Goal: Information Seeking & Learning: Learn about a topic

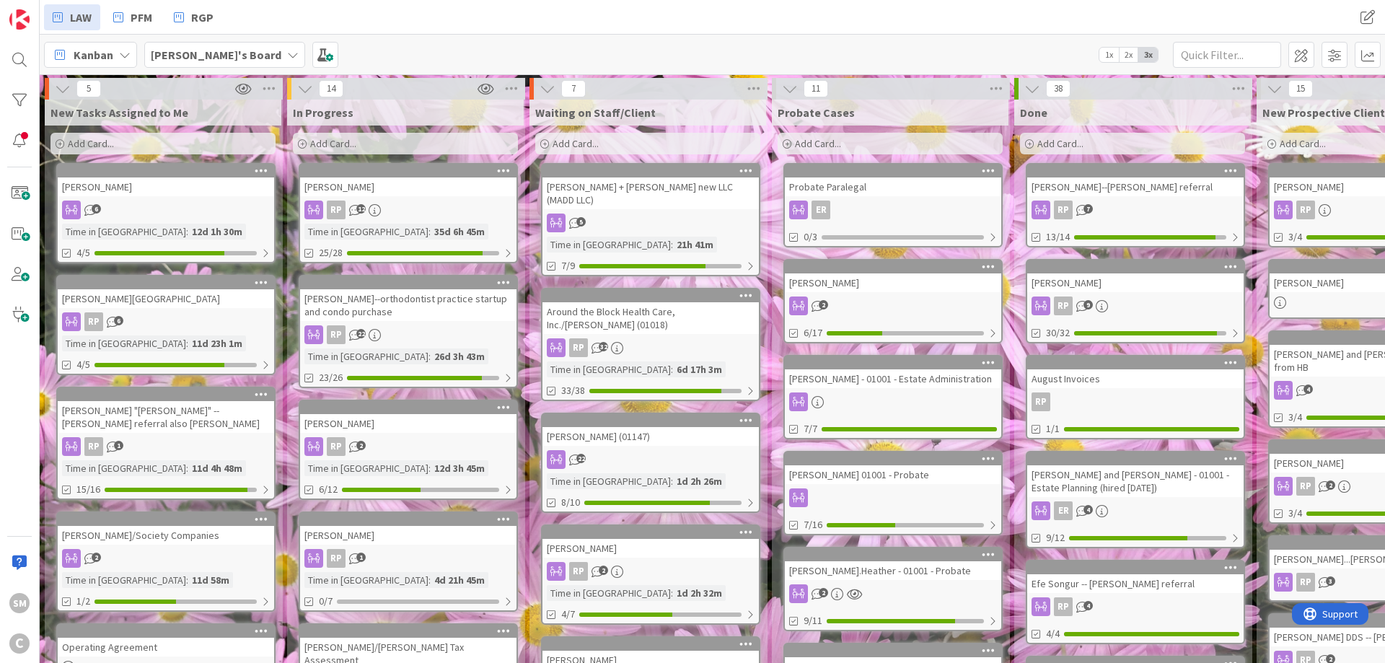
click at [376, 179] on div "[PERSON_NAME]" at bounding box center [408, 186] width 216 height 19
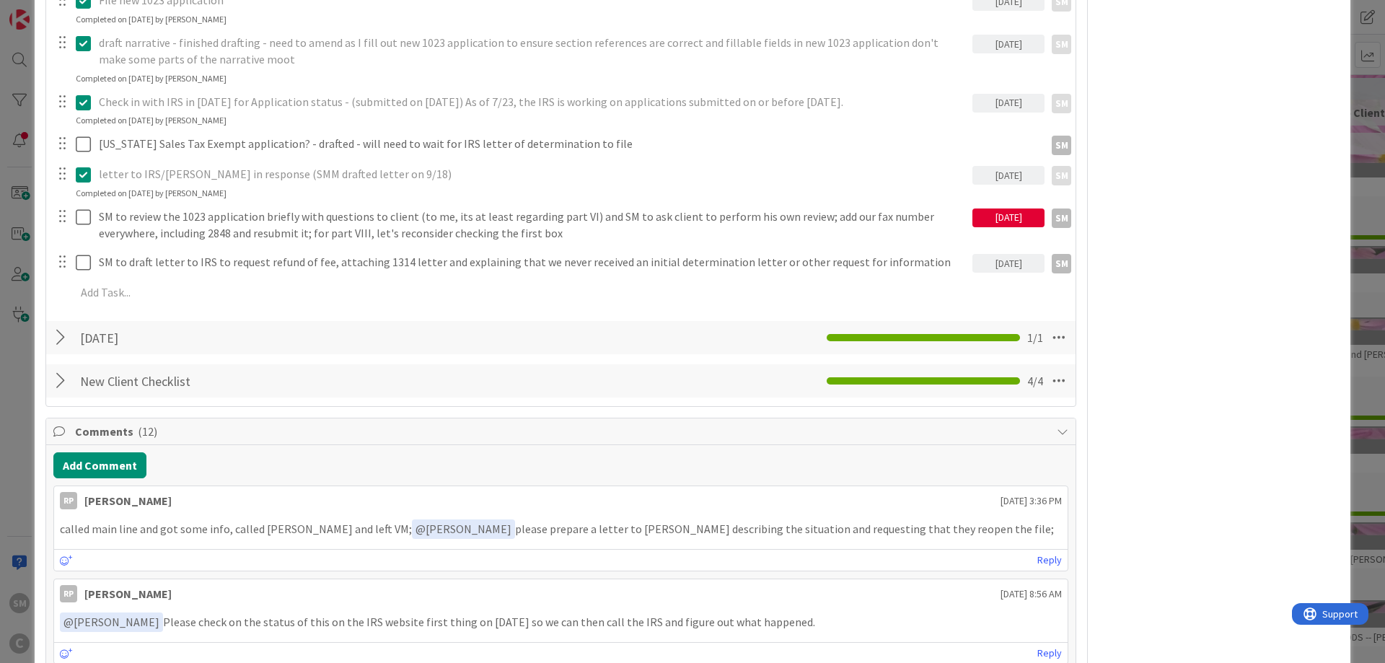
scroll to position [779, 0]
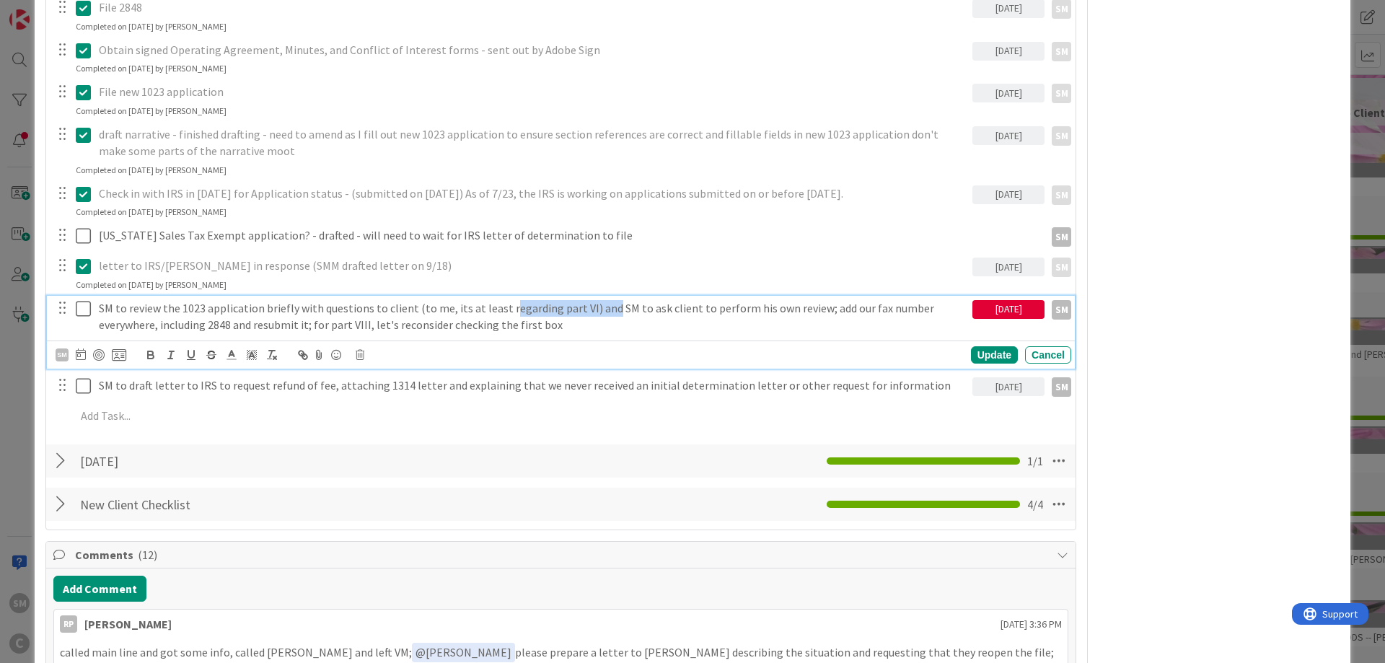
drag, startPoint x: 507, startPoint y: 310, endPoint x: 611, endPoint y: 307, distance: 103.9
click at [604, 307] on p "SM to review the 1023 application briefly with questions to client (to me, its …" at bounding box center [533, 316] width 868 height 32
click at [656, 307] on p "SM to review the 1023 application briefly with questions to client (to me, its …" at bounding box center [533, 316] width 868 height 32
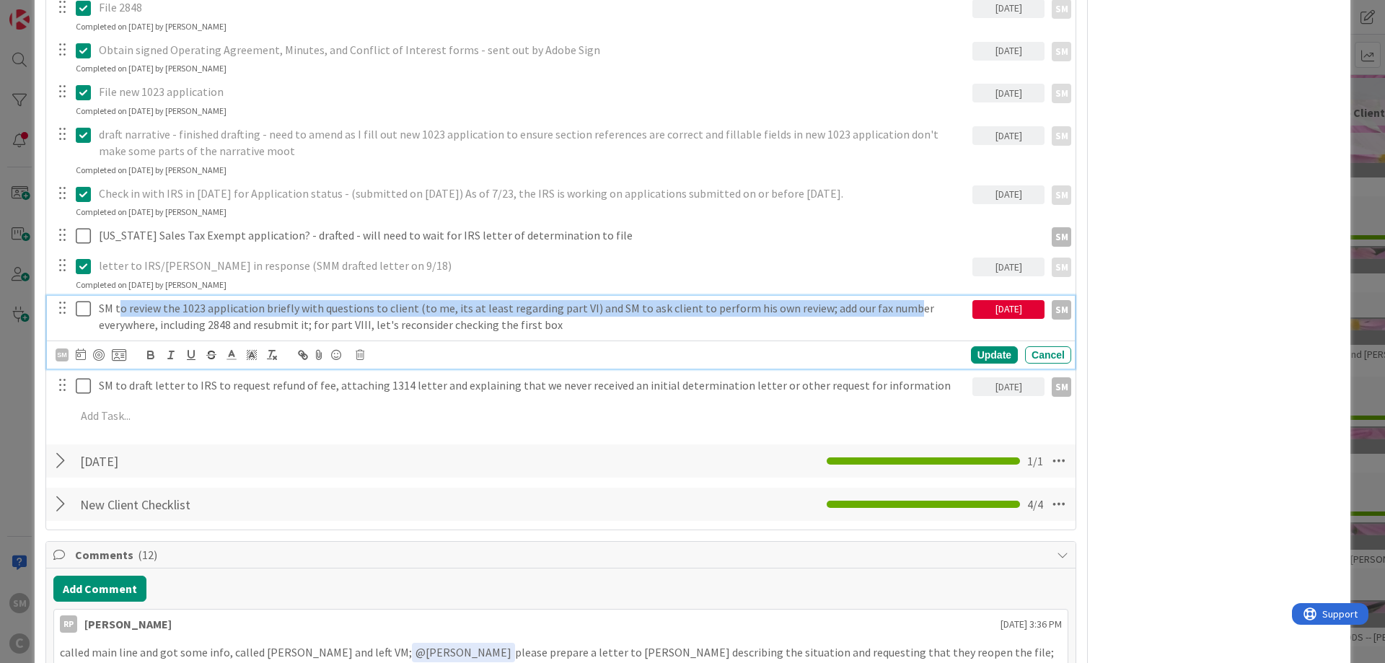
drag, startPoint x: 119, startPoint y: 308, endPoint x: 915, endPoint y: 307, distance: 796.1
click at [900, 311] on p "SM to review the 1023 application briefly with questions to client (to me, its …" at bounding box center [533, 316] width 868 height 32
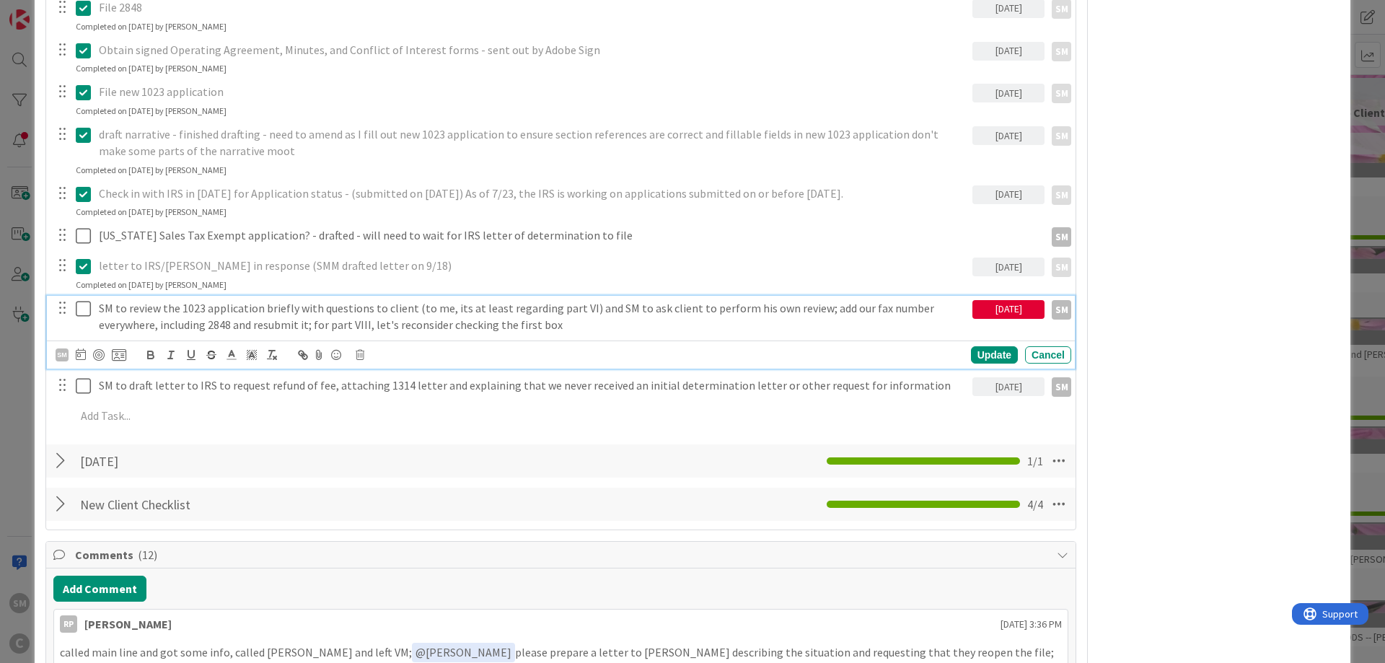
click at [927, 304] on p "SM to review the 1023 application briefly with questions to client (to me, its …" at bounding box center [533, 316] width 868 height 32
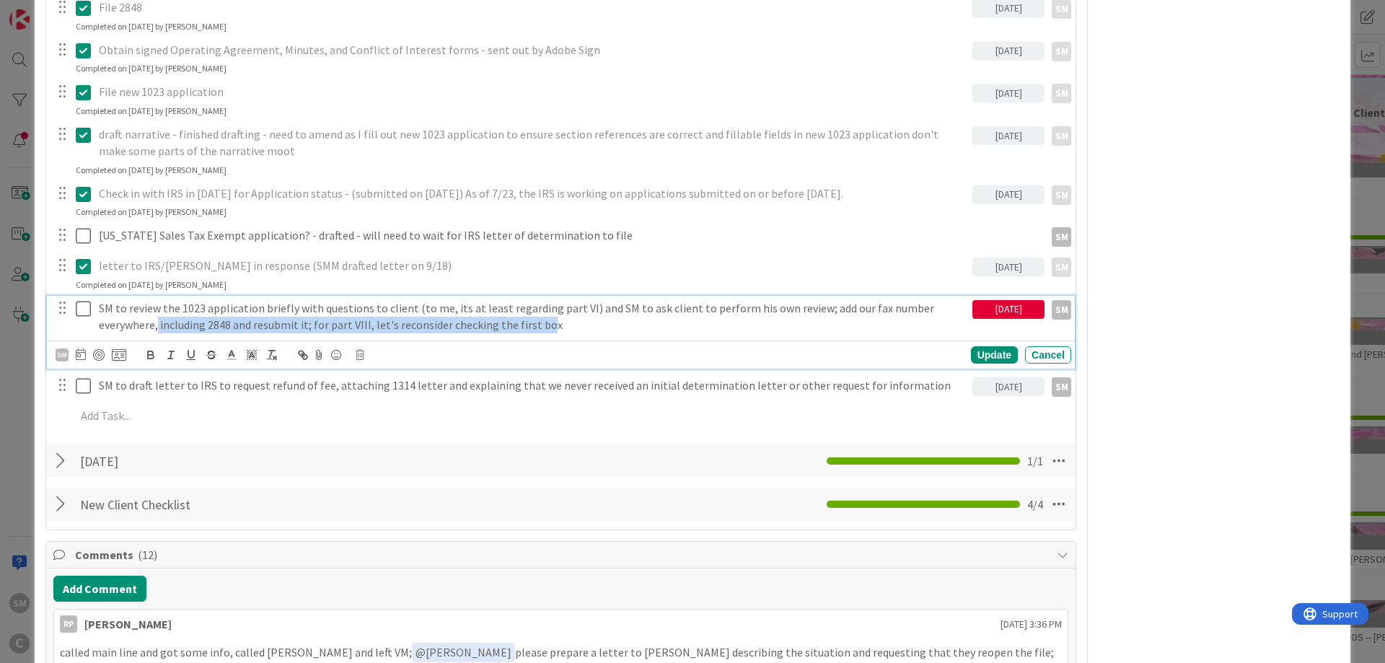
drag, startPoint x: 157, startPoint y: 327, endPoint x: 555, endPoint y: 326, distance: 398.1
click at [542, 326] on p "SM to review the 1023 application briefly with questions to client (to me, its …" at bounding box center [533, 316] width 868 height 32
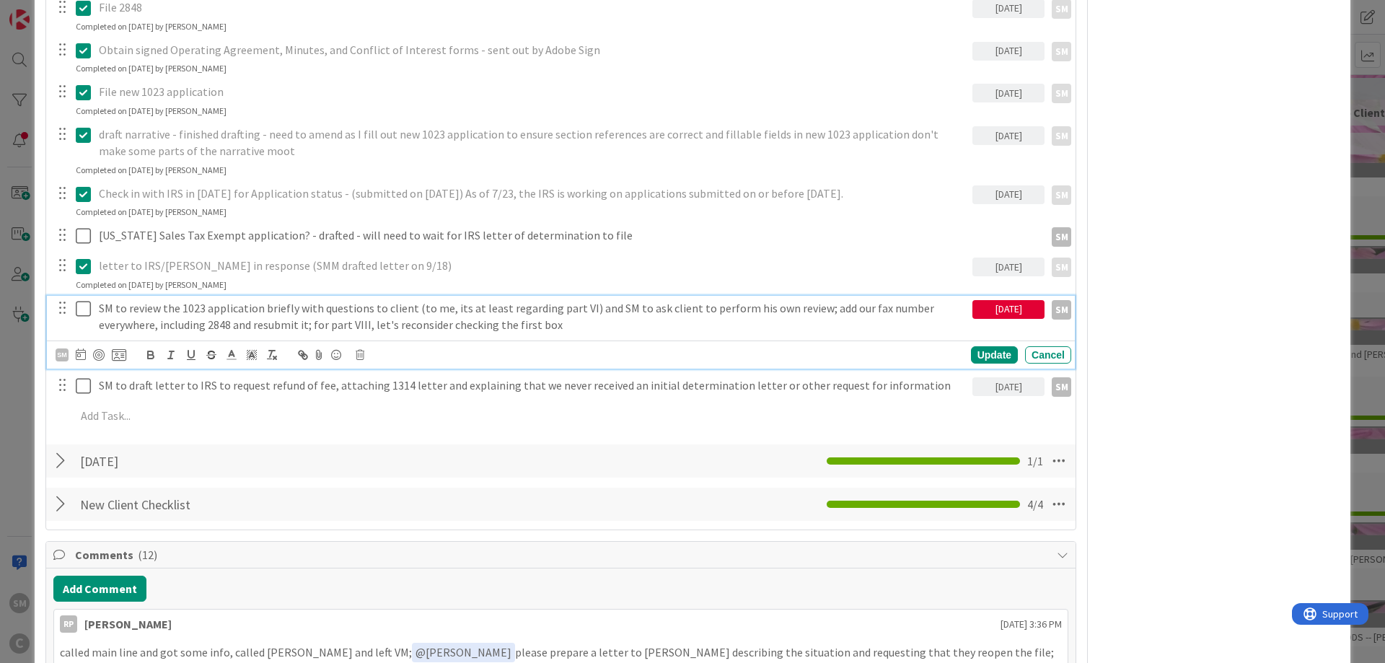
click at [563, 326] on p "SM to review the 1023 application briefly with questions to client (to me, its …" at bounding box center [533, 316] width 868 height 32
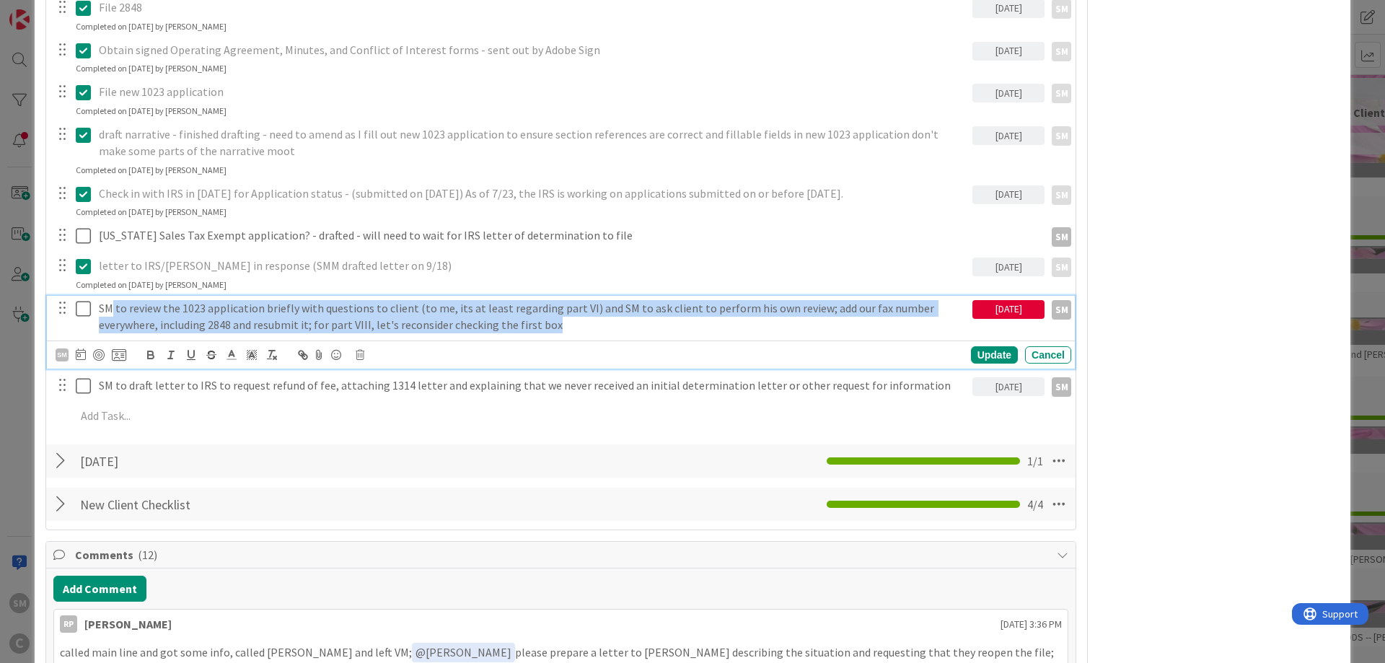
drag, startPoint x: 563, startPoint y: 326, endPoint x: 110, endPoint y: 308, distance: 453.9
click at [110, 308] on p "SM to review the 1023 application briefly with questions to client (to me, its …" at bounding box center [533, 316] width 868 height 32
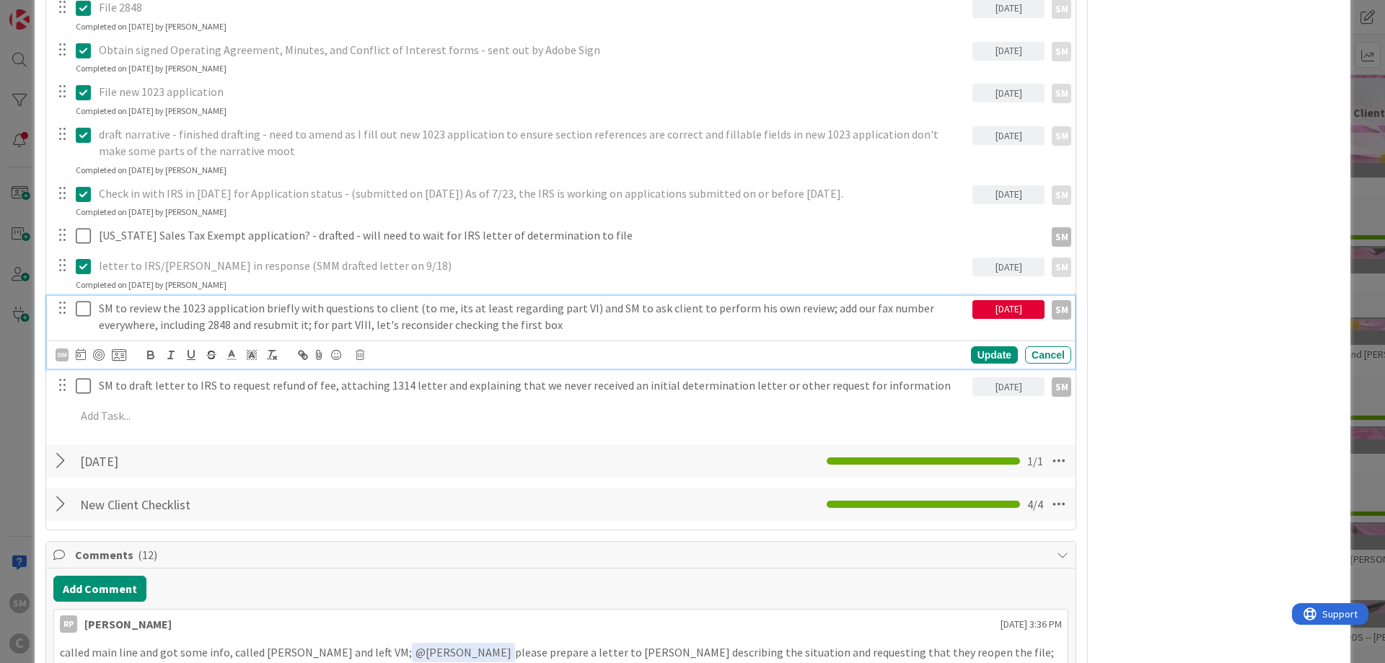
click at [105, 310] on p "SM to review the 1023 application briefly with questions to client (to me, its …" at bounding box center [533, 316] width 868 height 32
click at [572, 314] on p "SM to review the 1023 application briefly with questions to client (to me, its …" at bounding box center [533, 316] width 868 height 32
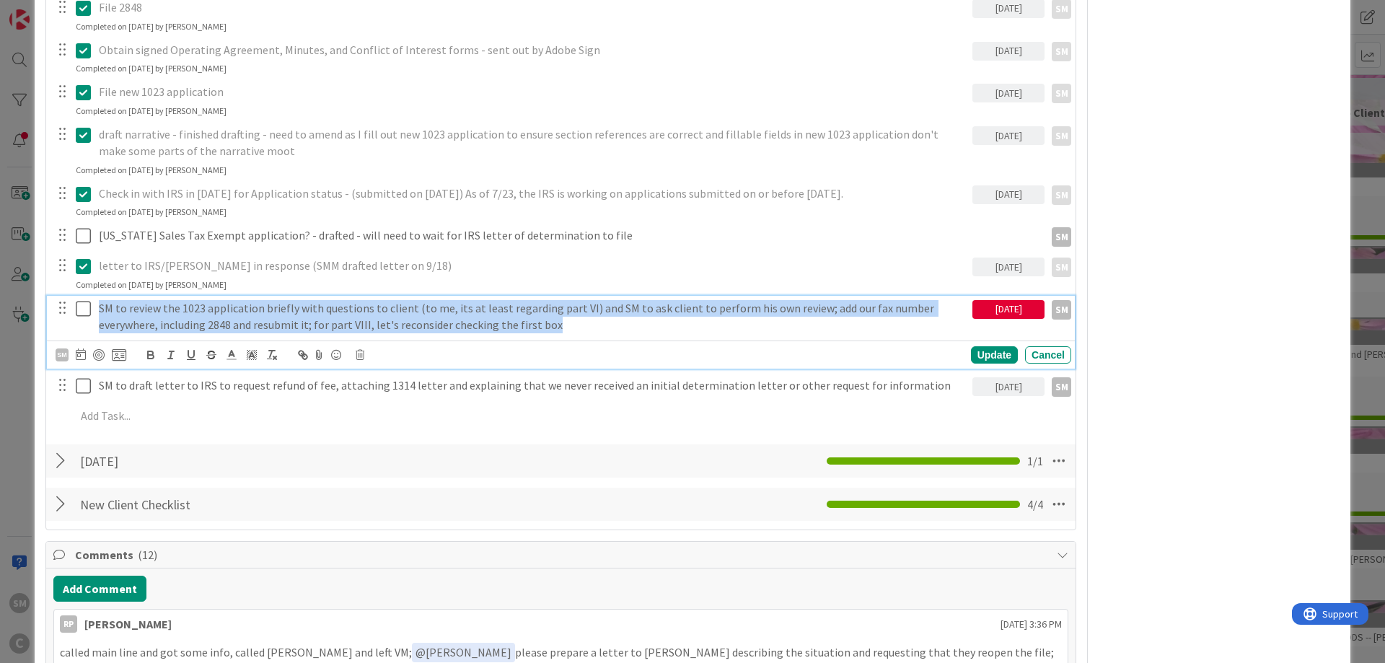
drag, startPoint x: 569, startPoint y: 332, endPoint x: 90, endPoint y: 308, distance: 479.4
click at [93, 308] on div "SM to review the 1023 application briefly with questions to client (to me, its …" at bounding box center [532, 316] width 879 height 41
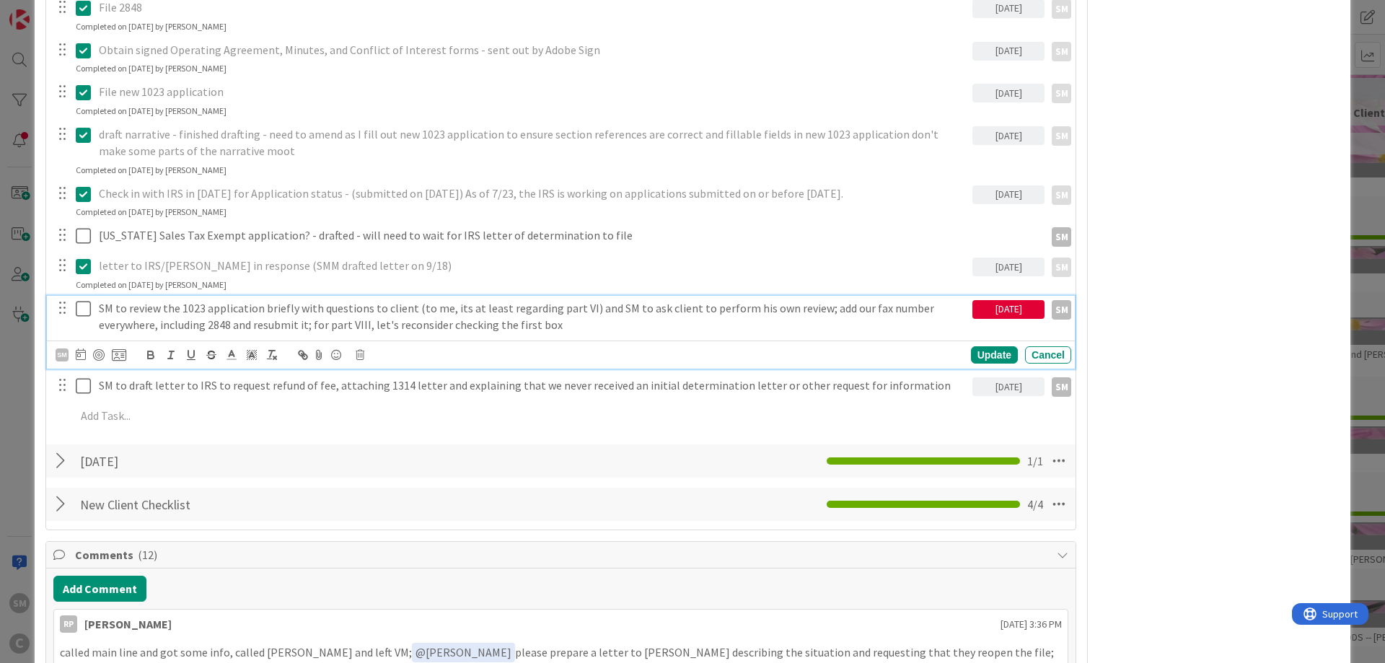
click at [404, 336] on div "SM to review the 1023 application briefly with questions to client (to me, its …" at bounding box center [532, 316] width 879 height 41
click at [992, 313] on div "[DATE]" at bounding box center [1008, 309] width 72 height 19
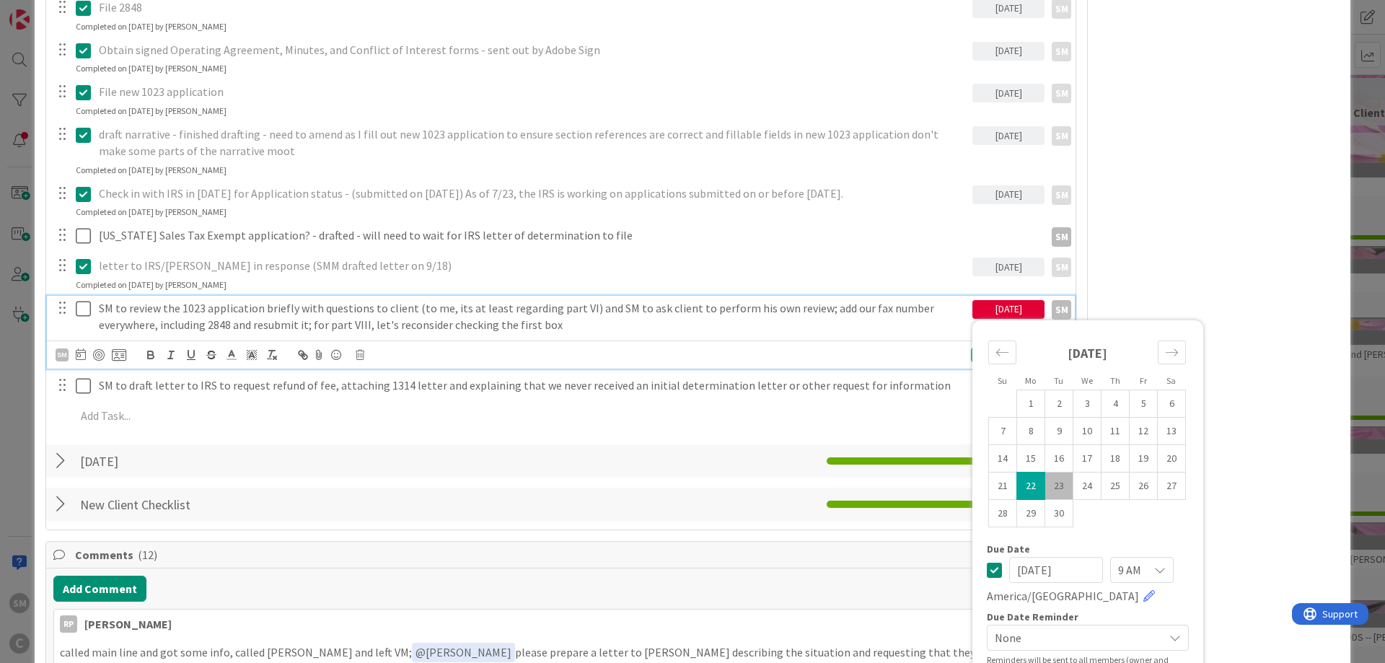
drag, startPoint x: 702, startPoint y: 334, endPoint x: 238, endPoint y: 337, distance: 463.7
click at [692, 334] on div "SM to review the 1023 application briefly with questions to client (to me, its …" at bounding box center [532, 316] width 879 height 41
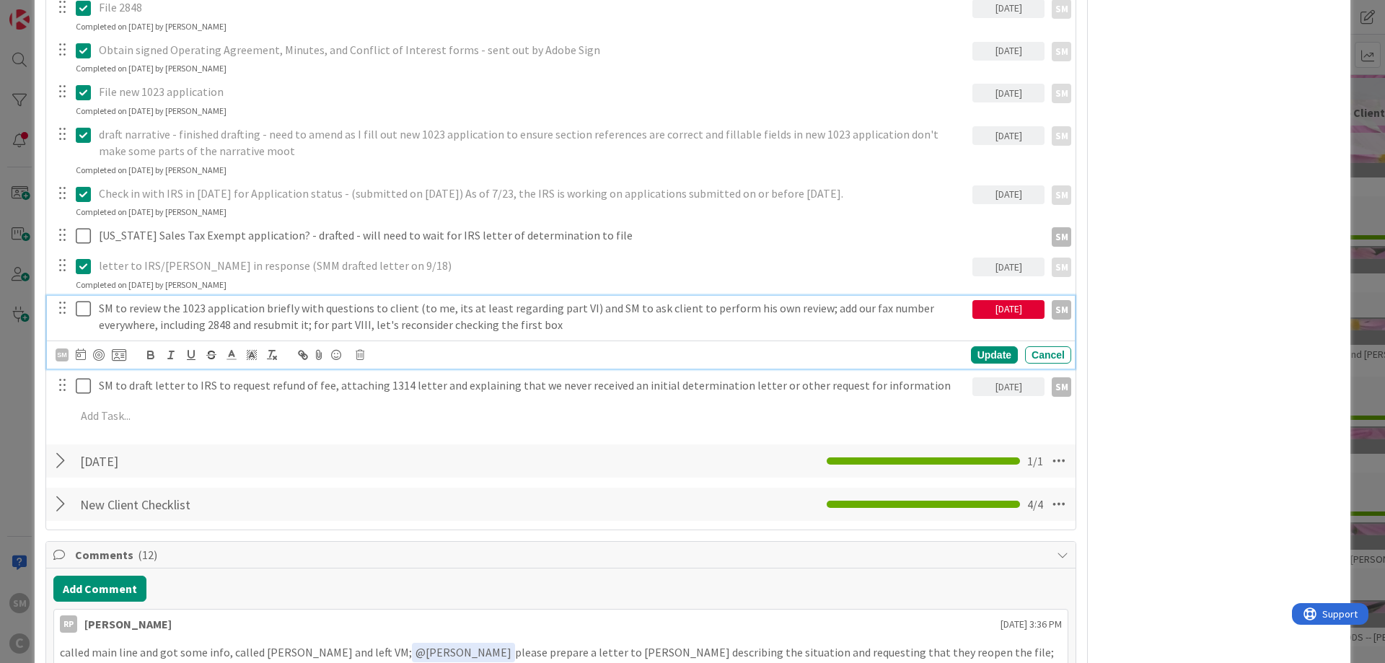
click at [81, 312] on icon at bounding box center [83, 308] width 15 height 17
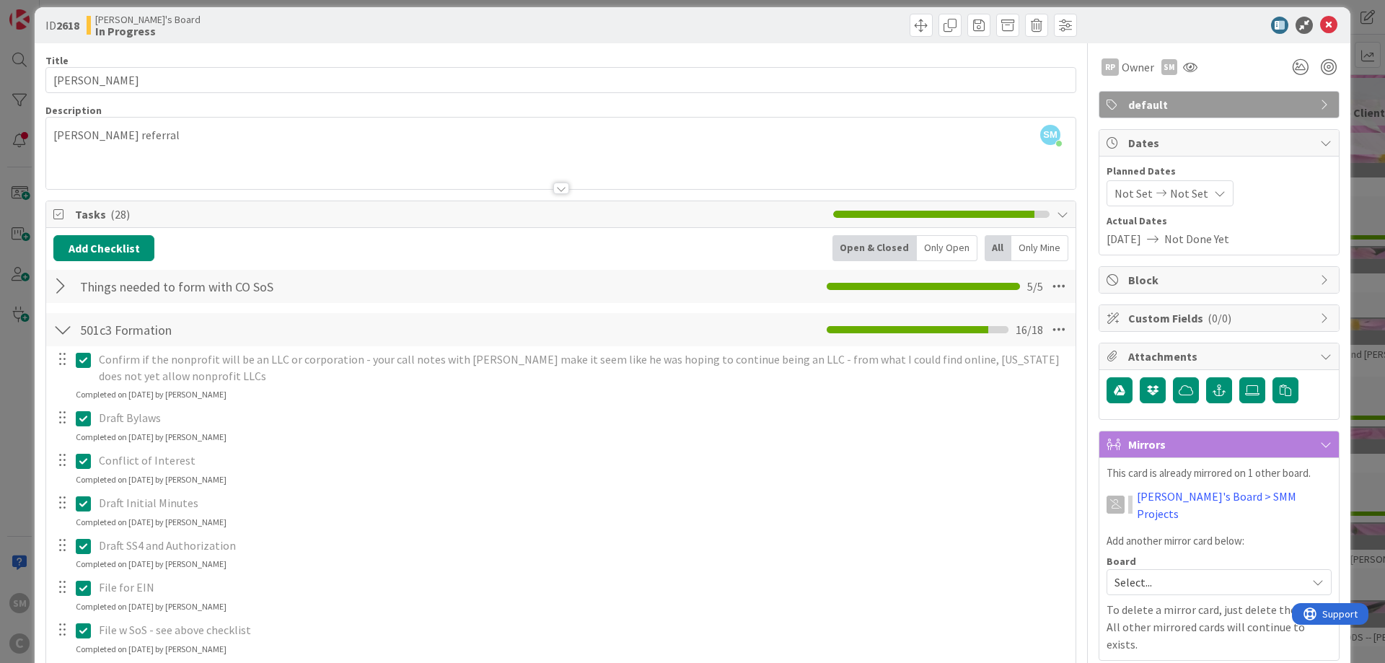
scroll to position [0, 0]
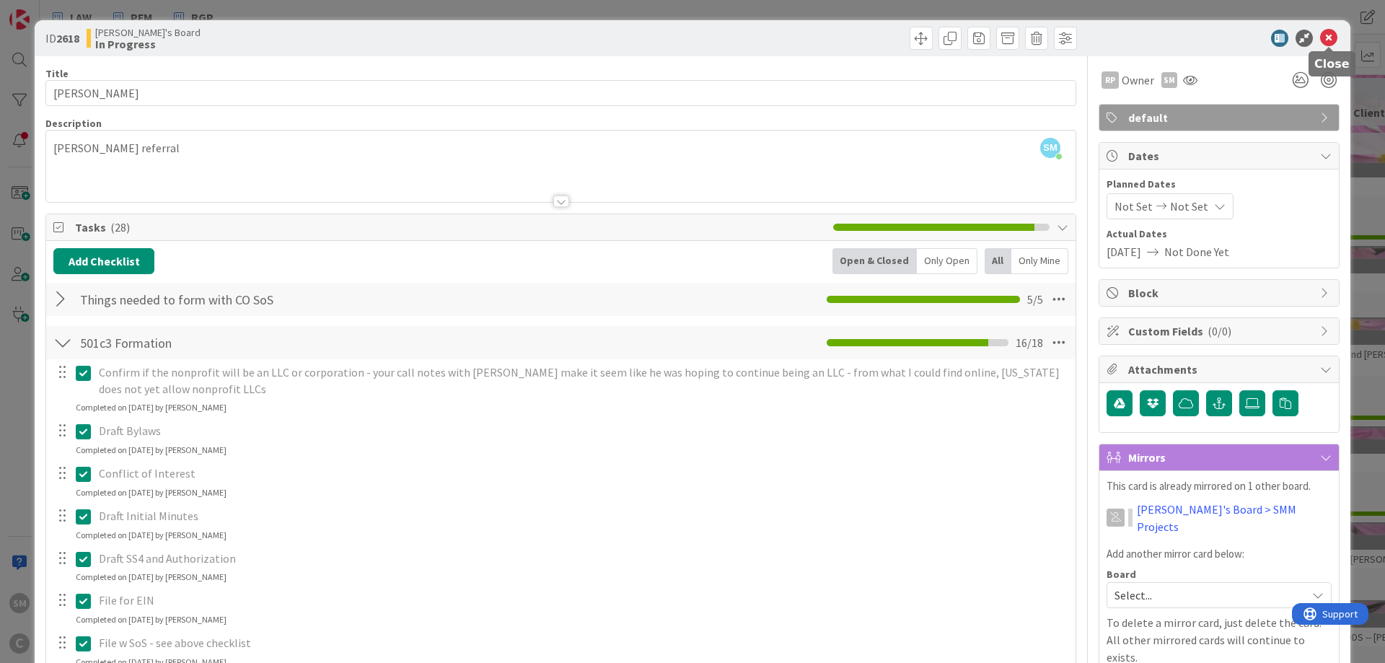
click at [1327, 38] on icon at bounding box center [1328, 38] width 17 height 17
